Goal: Task Accomplishment & Management: Manage account settings

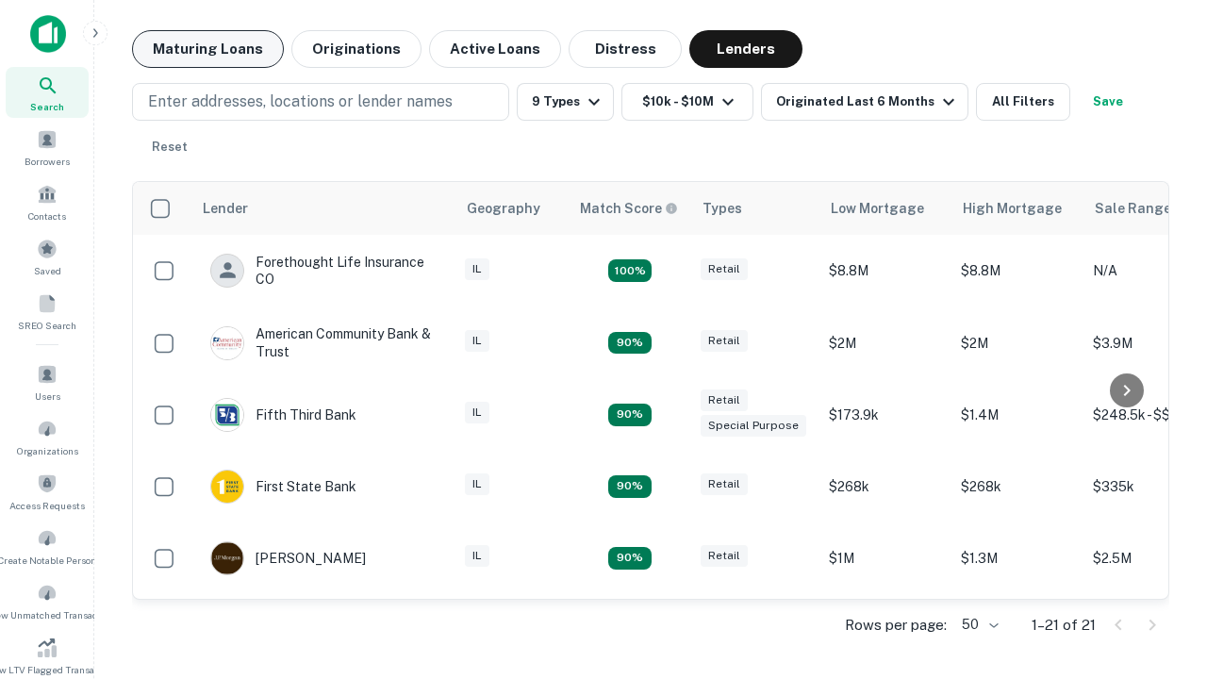
click at [207, 49] on button "Maturing Loans" at bounding box center [208, 49] width 152 height 38
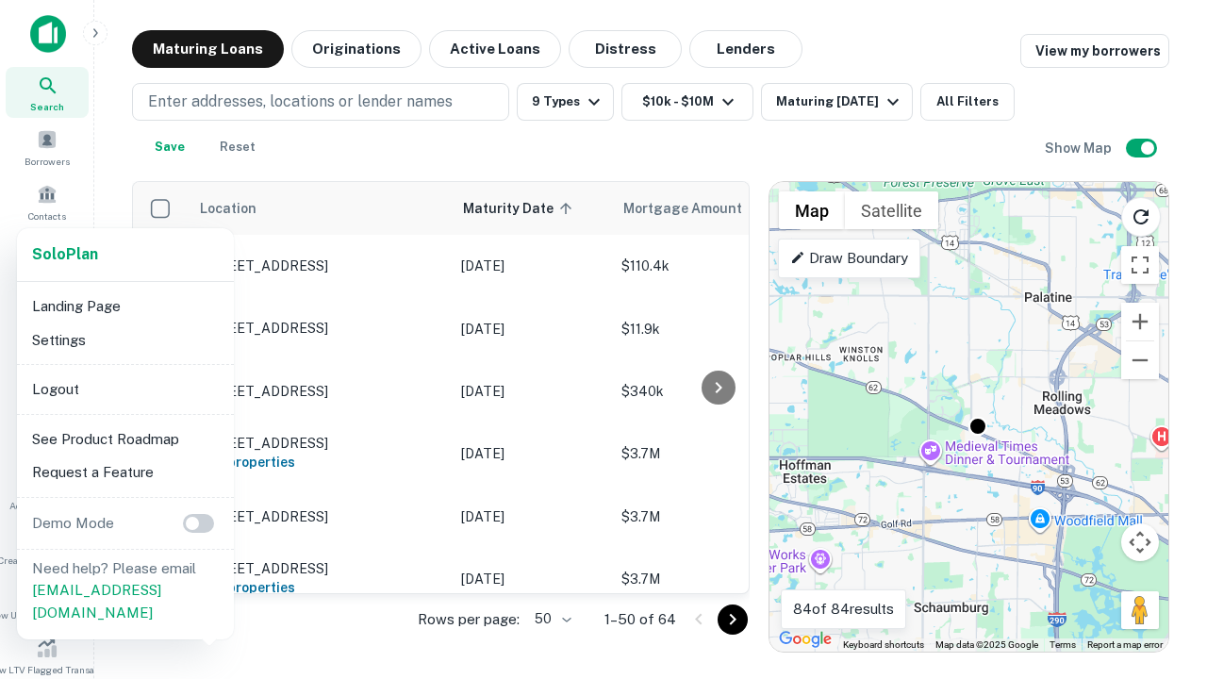
scroll to position [349, 0]
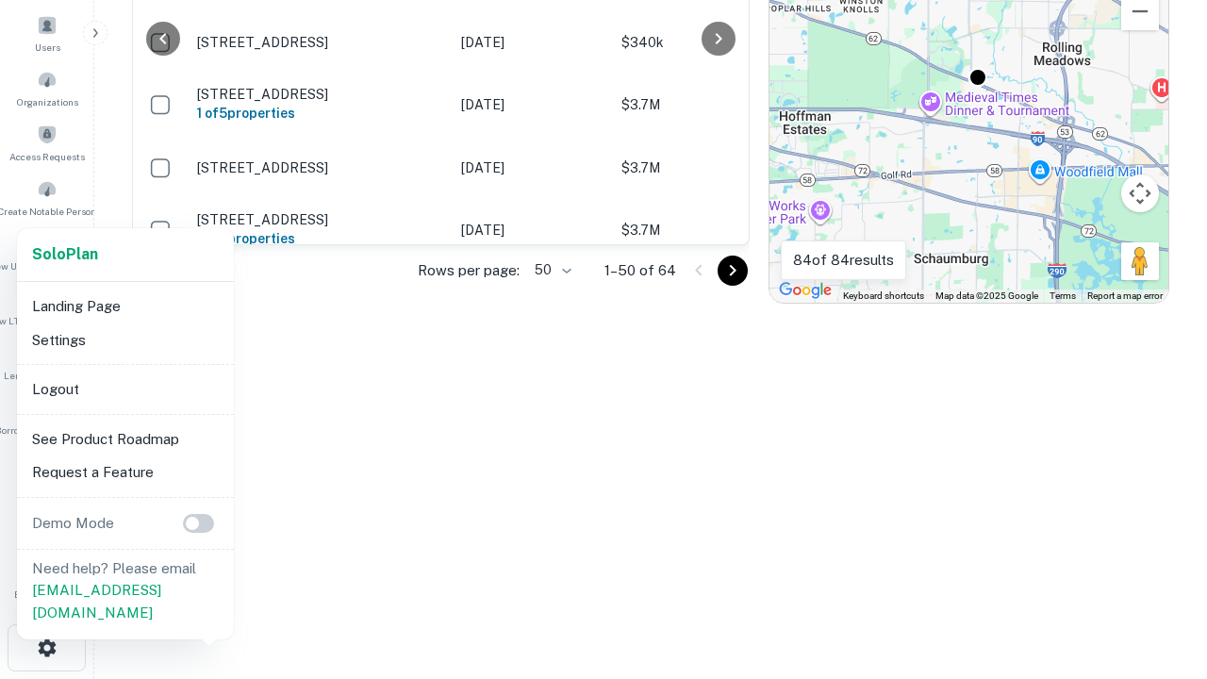
click at [124, 388] on li "Logout" at bounding box center [126, 389] width 202 height 34
